Goal: Task Accomplishment & Management: Use online tool/utility

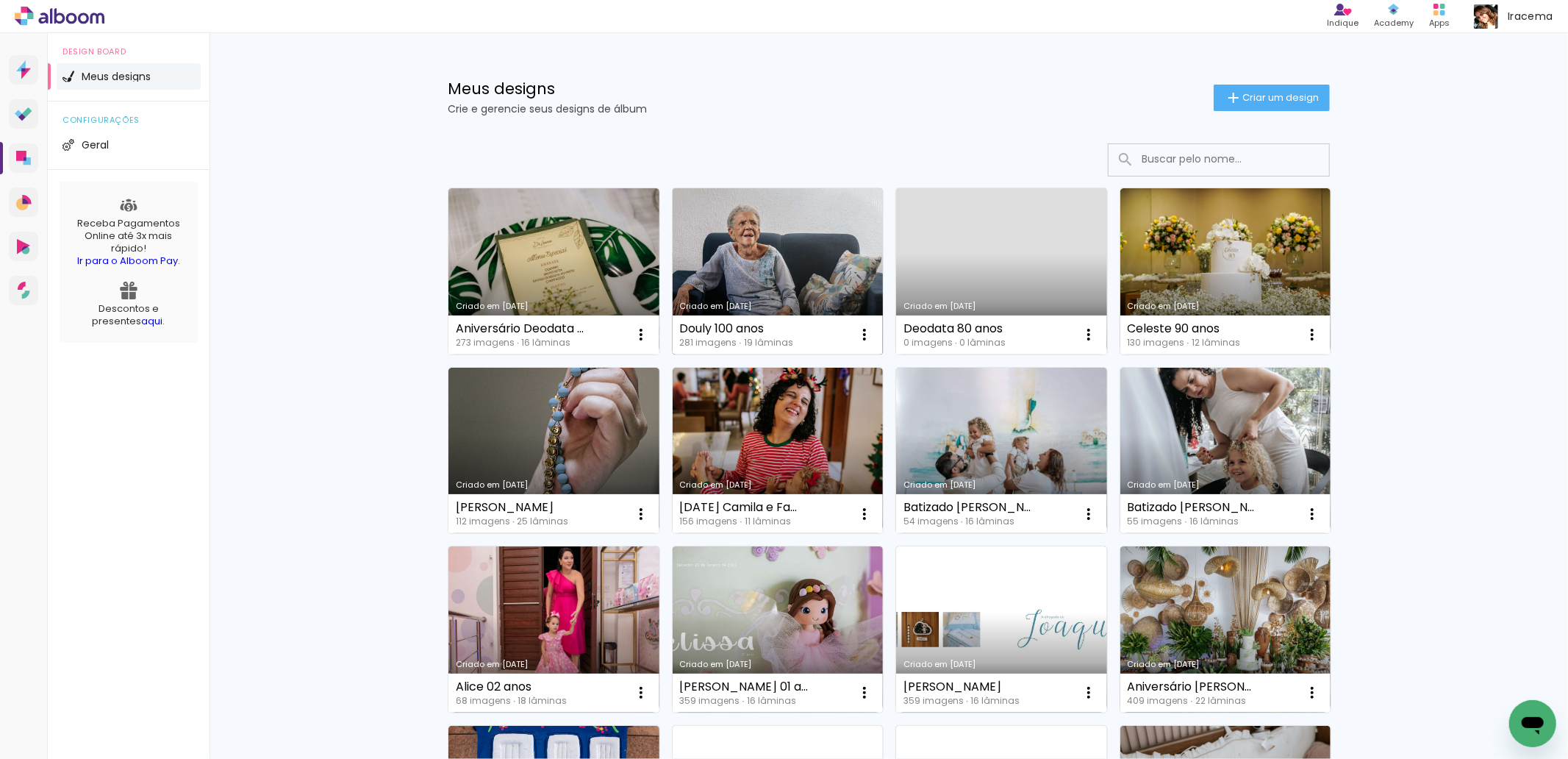
click at [782, 249] on link "Criado em [DATE]" at bounding box center [777, 271] width 211 height 166
